Goal: Information Seeking & Learning: Learn about a topic

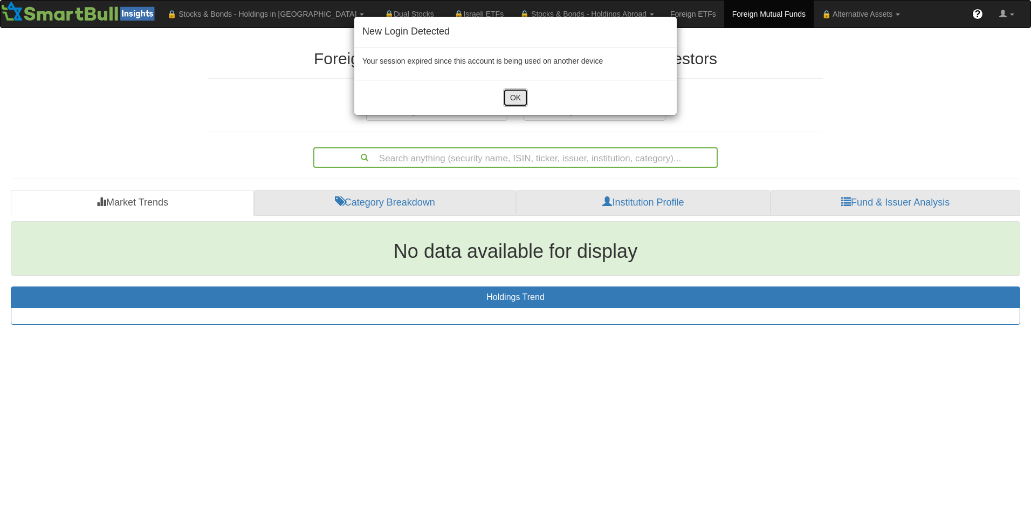
click at [519, 99] on button "OK" at bounding box center [515, 97] width 25 height 18
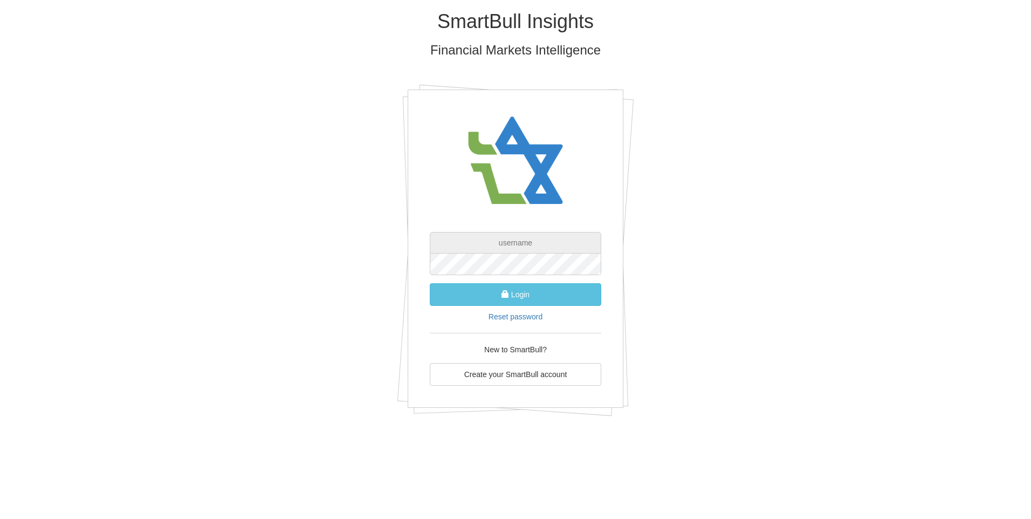
click at [502, 246] on input "text" at bounding box center [516, 243] width 172 height 22
click at [519, 287] on button "Login" at bounding box center [516, 294] width 172 height 23
click at [504, 243] on input "aleitner@tahndem-capital.com" at bounding box center [516, 243] width 172 height 22
type input "[EMAIL_ADDRESS][DOMAIN_NAME]"
click at [533, 295] on button "Login" at bounding box center [516, 294] width 172 height 23
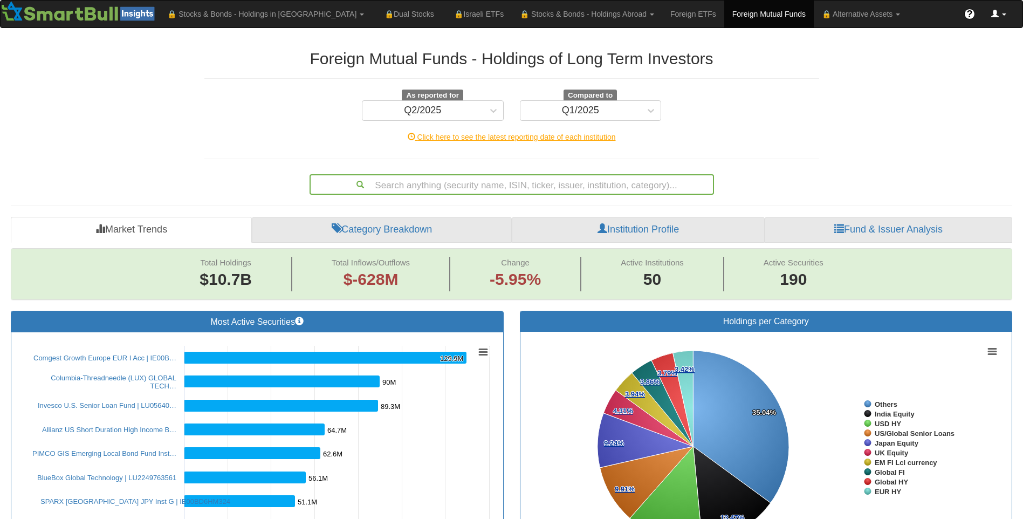
click at [1003, 11] on link at bounding box center [998, 14] width 31 height 27
click at [941, 110] on link "Logout" at bounding box center [948, 113] width 131 height 14
